Goal: Task Accomplishment & Management: Manage account settings

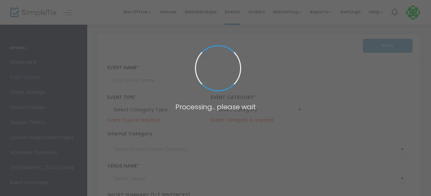
type input "2023 Fall Raptor Training Course"
type textarea "This Course includes five consecutive webinar classes that occur once a week. E…"
type input "Buy Tickets"
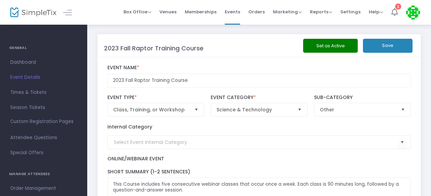
click at [397, 11] on icon at bounding box center [394, 12] width 6 height 8
click at [51, 185] on span "Order Management" at bounding box center [43, 188] width 67 height 9
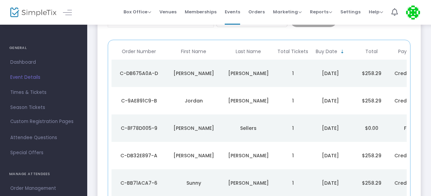
scroll to position [46, 0]
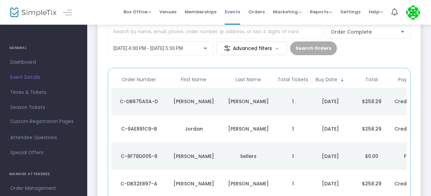
click at [233, 12] on span "Events" at bounding box center [232, 11] width 15 height 17
